Goal: Manage account settings

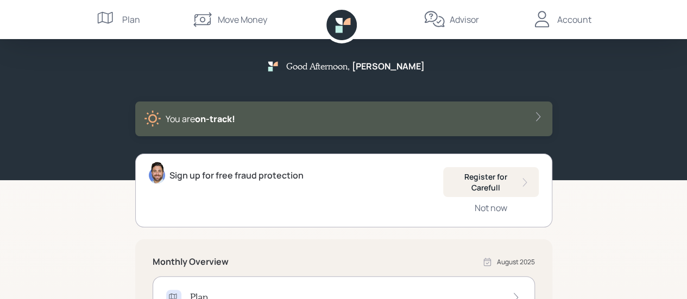
click at [577, 20] on div "Account" at bounding box center [574, 19] width 34 height 13
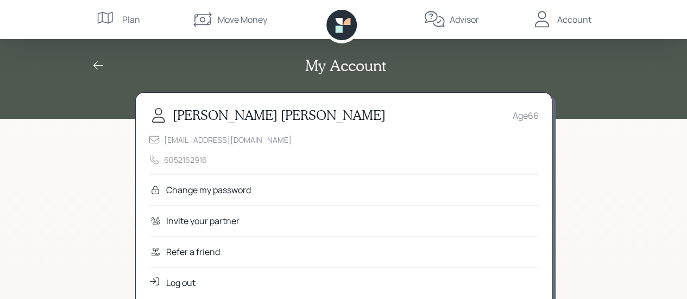
click at [526, 114] on div "Age [DEMOGRAPHIC_DATA]" at bounding box center [525, 115] width 26 height 13
click at [246, 192] on div "Change my password" at bounding box center [208, 189] width 85 height 13
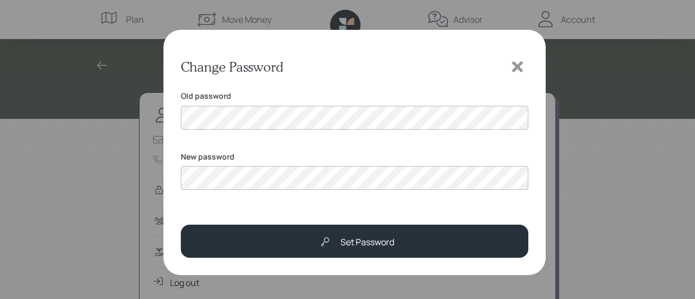
click at [516, 66] on icon at bounding box center [517, 66] width 11 height 11
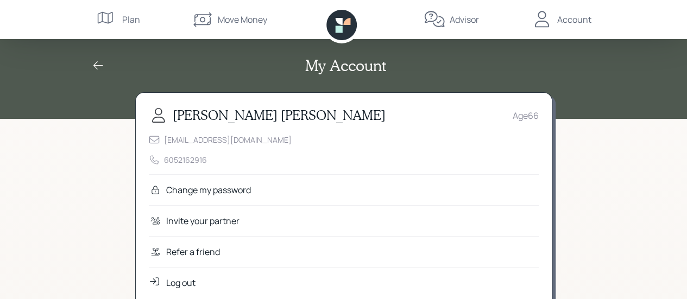
click at [96, 65] on icon at bounding box center [98, 65] width 13 height 13
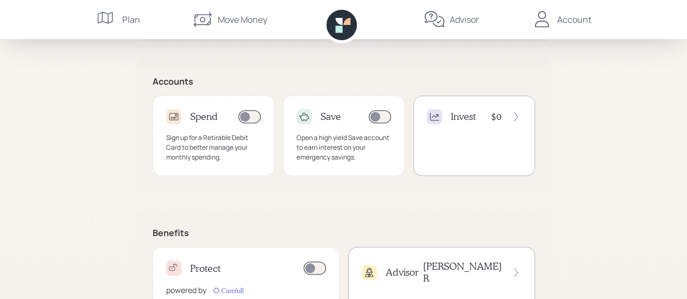
scroll to position [370, 0]
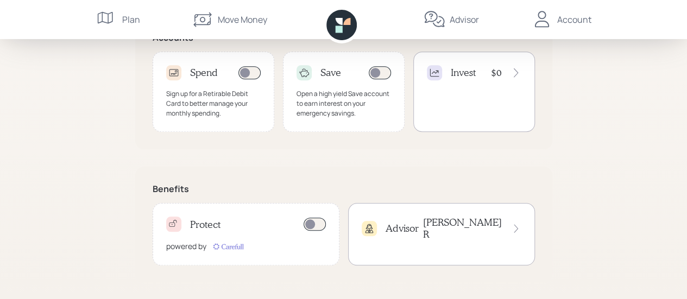
click at [310, 226] on span at bounding box center [314, 224] width 22 height 13
click at [514, 74] on icon at bounding box center [515, 72] width 11 height 11
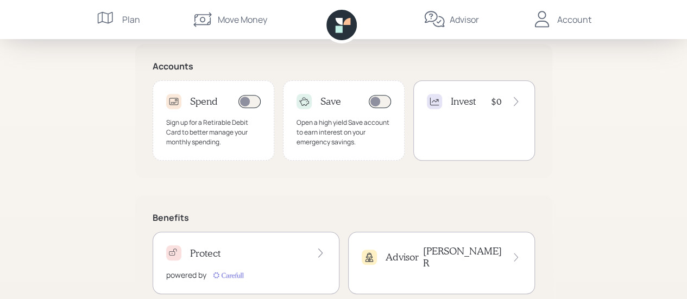
scroll to position [271, 0]
